Goal: Check status: Check status

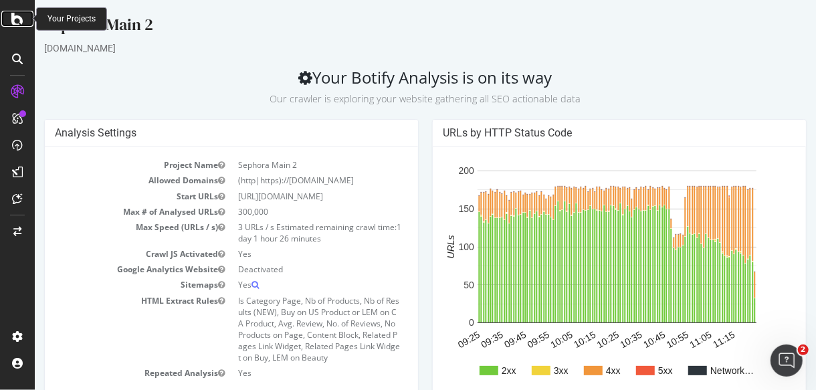
click at [11, 19] on icon at bounding box center [17, 19] width 12 height 16
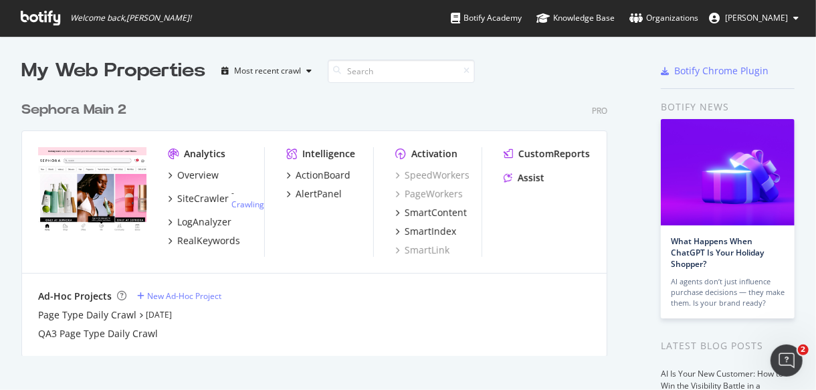
scroll to position [25, 0]
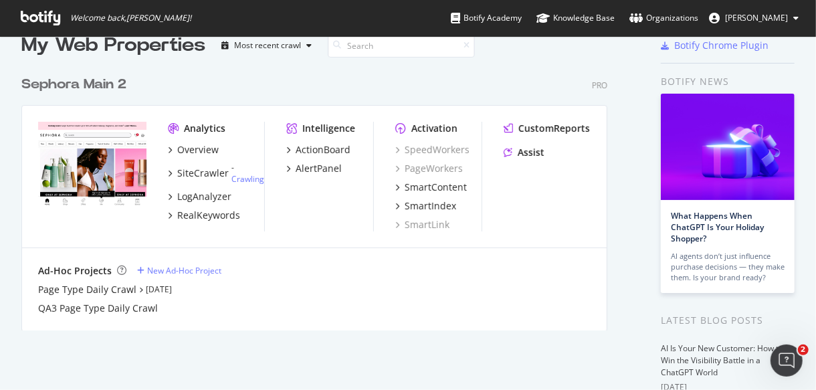
click at [77, 81] on div "Sephora Main 2" at bounding box center [73, 84] width 105 height 19
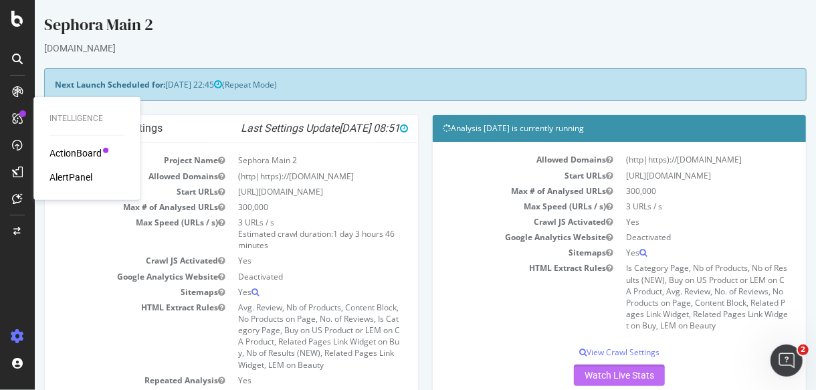
click at [604, 376] on link "Watch Live Stats" at bounding box center [618, 374] width 91 height 21
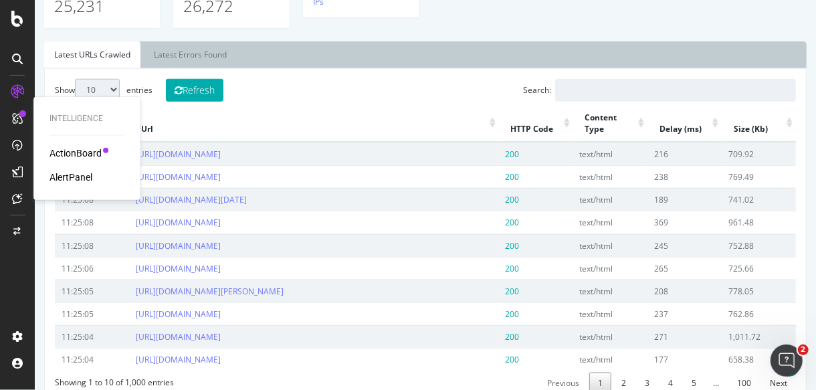
scroll to position [535, 0]
